Goal: Task Accomplishment & Management: Manage account settings

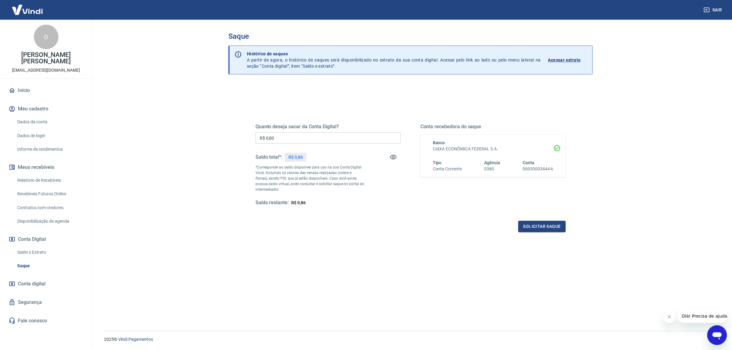
click at [62, 188] on link "Recebíveis Futuros Online" at bounding box center [50, 194] width 70 height 13
click at [332, 177] on p "*Corresponde ao saldo disponível para uso na sua Conta Digital Vindi. Incluindo…" at bounding box center [310, 179] width 109 height 28
click at [53, 174] on link "Relatório de Recebíveis" at bounding box center [50, 180] width 70 height 13
